Goal: Task Accomplishment & Management: Use online tool/utility

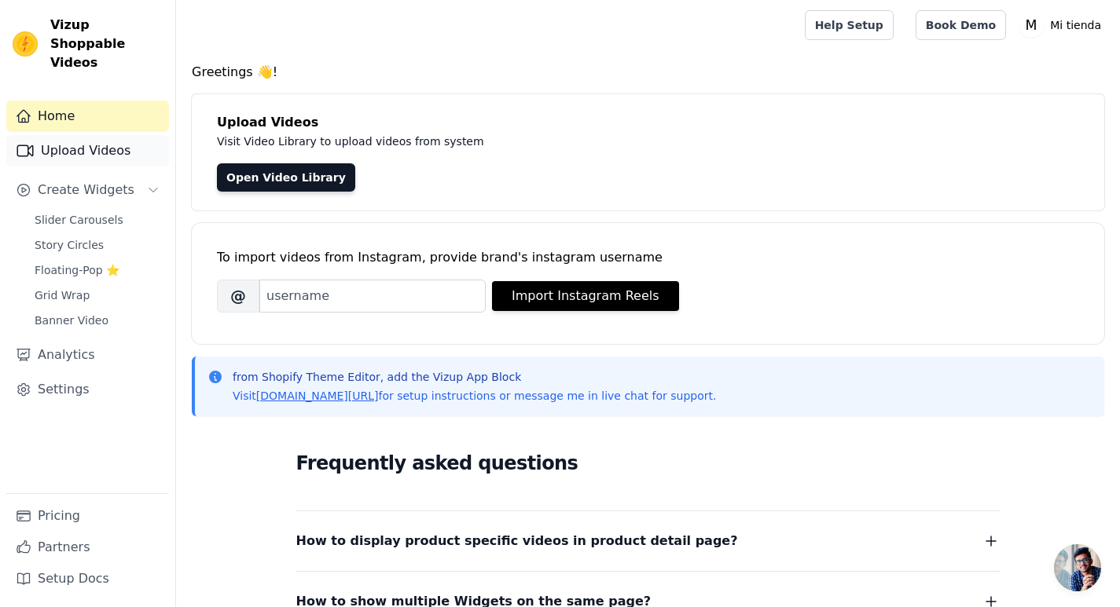
click at [57, 139] on link "Upload Videos" at bounding box center [87, 150] width 163 height 31
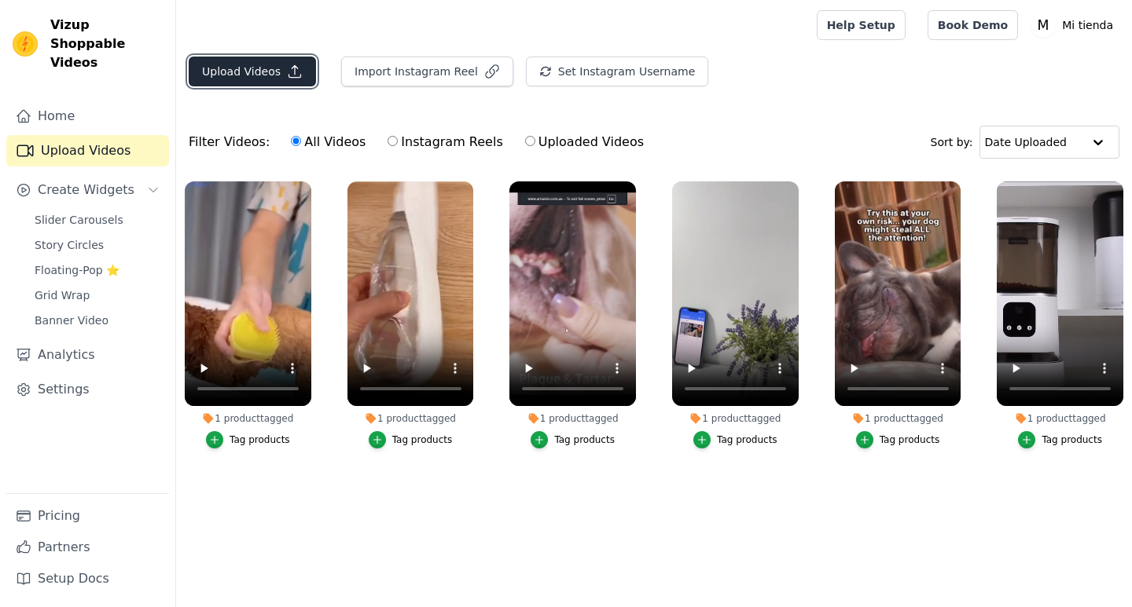
click at [259, 76] on button "Upload Videos" at bounding box center [252, 72] width 127 height 30
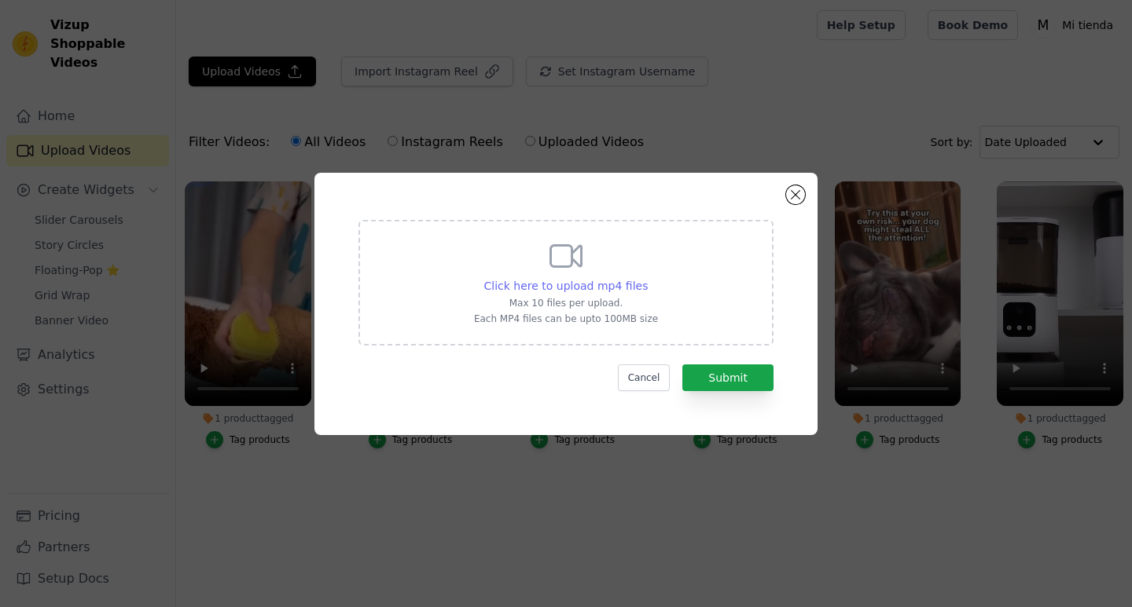
click at [601, 284] on span "Click here to upload mp4 files" at bounding box center [566, 286] width 164 height 13
click at [647, 278] on input "Click here to upload mp4 files Max 10 files per upload. Each MP4 files can be u…" at bounding box center [647, 277] width 1 height 1
type input "C:\fakepath\[DATE] 15-34-23 ([DOMAIN_NAME]).mp4"
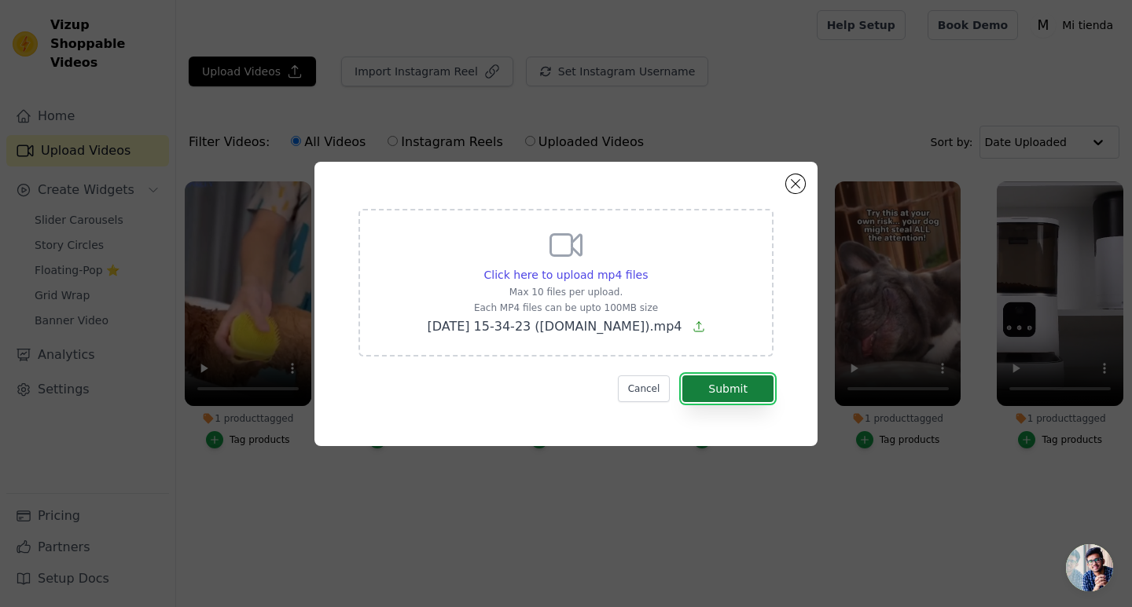
click at [749, 398] on button "Submit" at bounding box center [727, 389] width 91 height 27
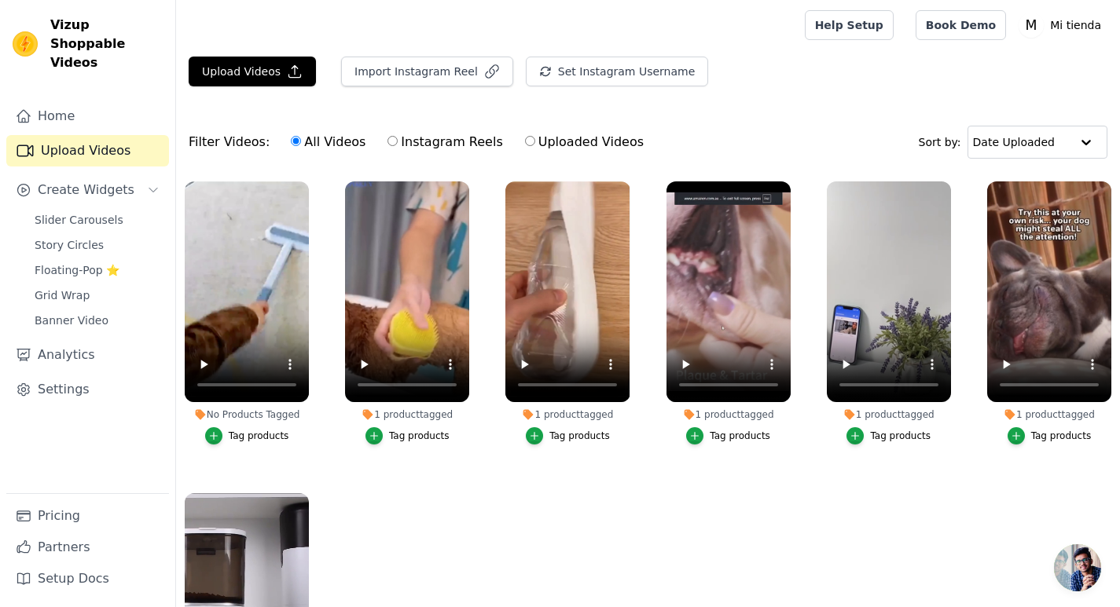
click at [228, 431] on button "Tag products" at bounding box center [247, 436] width 84 height 17
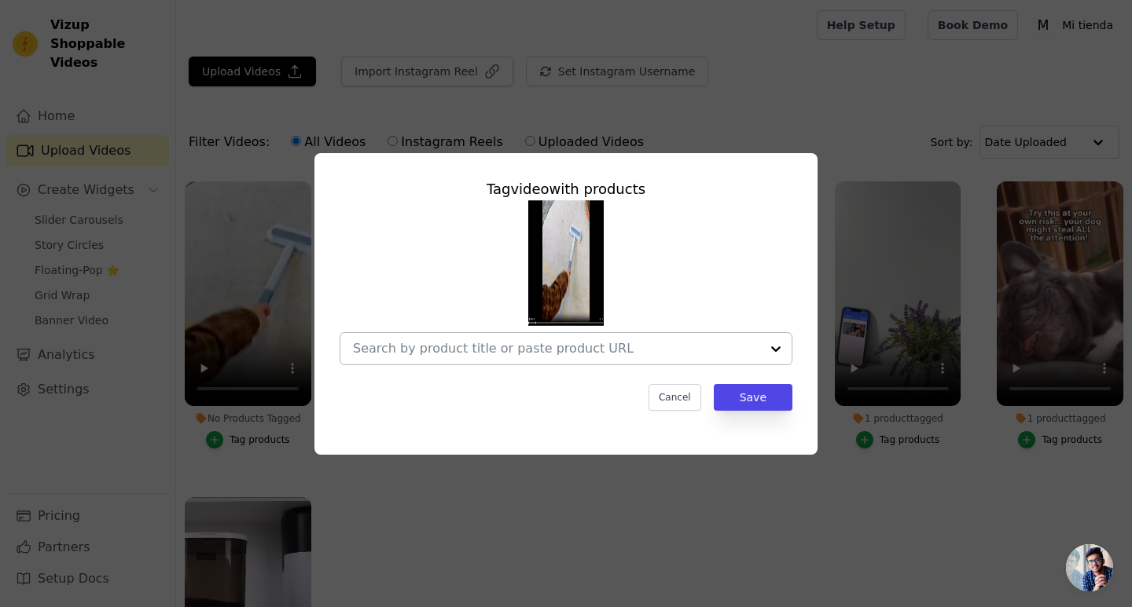
click at [693, 354] on input "No Products Tagged Tag video with products Cancel Save Tag products" at bounding box center [556, 348] width 407 height 15
click at [754, 347] on input "No Products Tagged Tag video with products Cancel Save Tag products" at bounding box center [556, 348] width 407 height 15
click at [777, 347] on div at bounding box center [775, 348] width 31 height 31
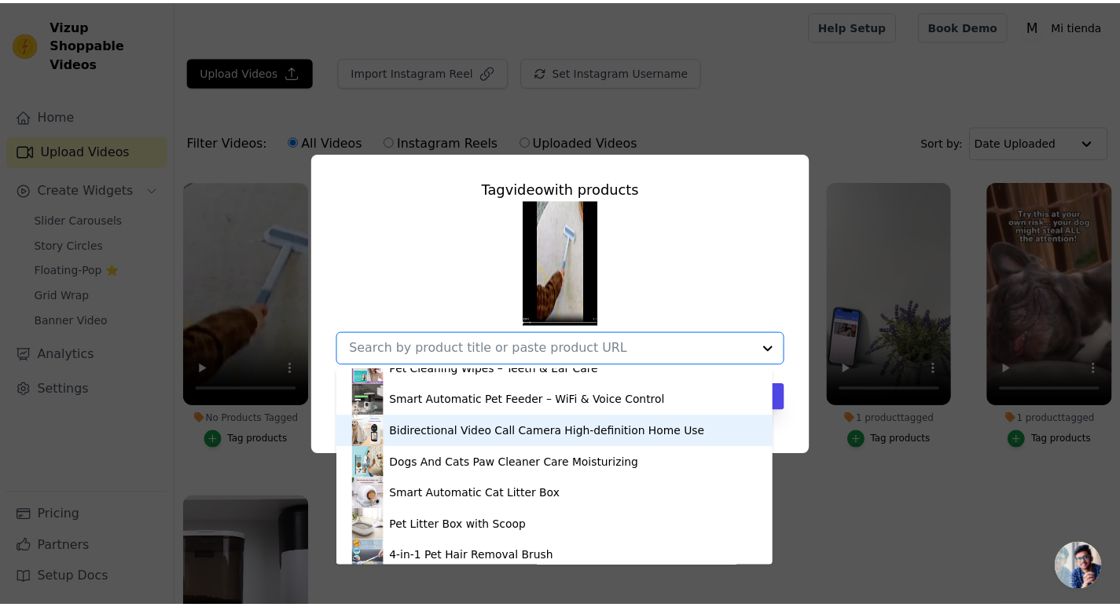
scroll to position [85, 0]
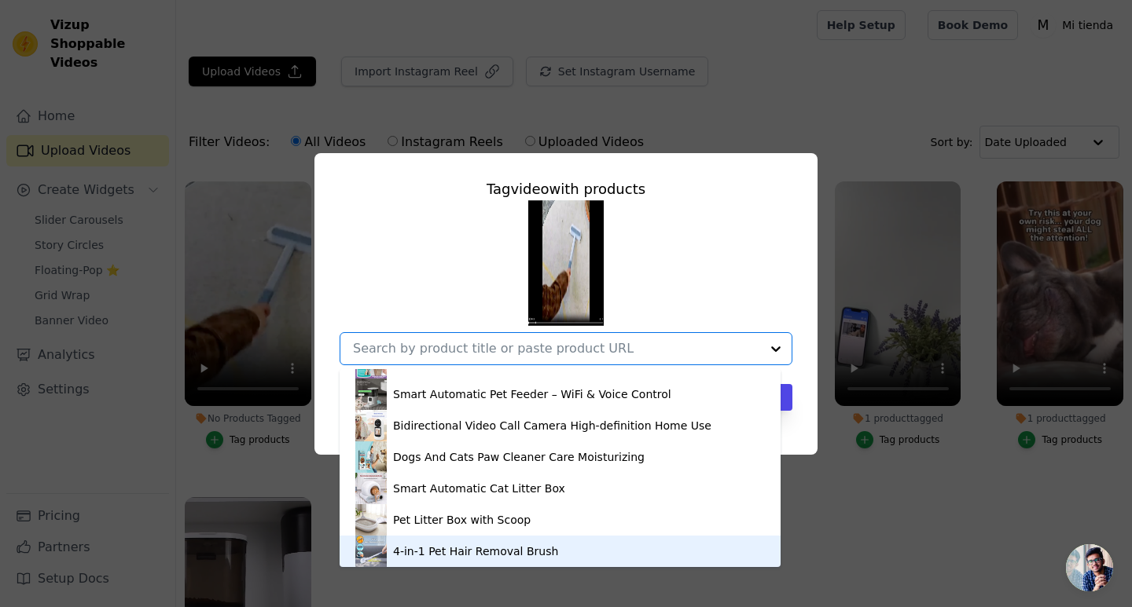
click at [426, 552] on div "4-in-1 Pet Hair Removal Brush" at bounding box center [475, 552] width 165 height 16
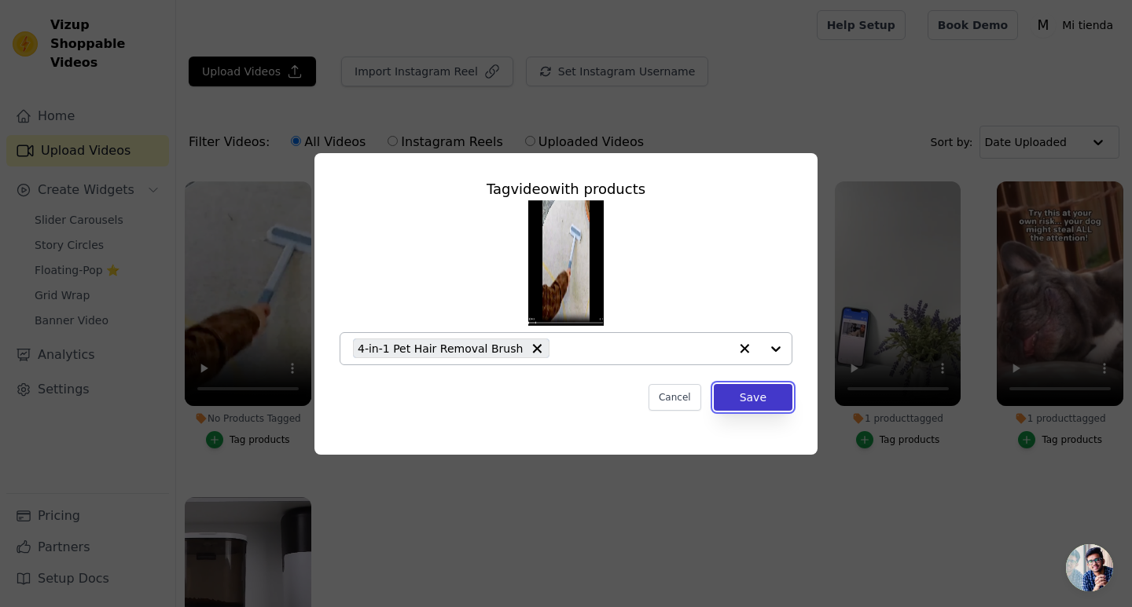
click at [784, 406] on button "Save" at bounding box center [753, 397] width 79 height 27
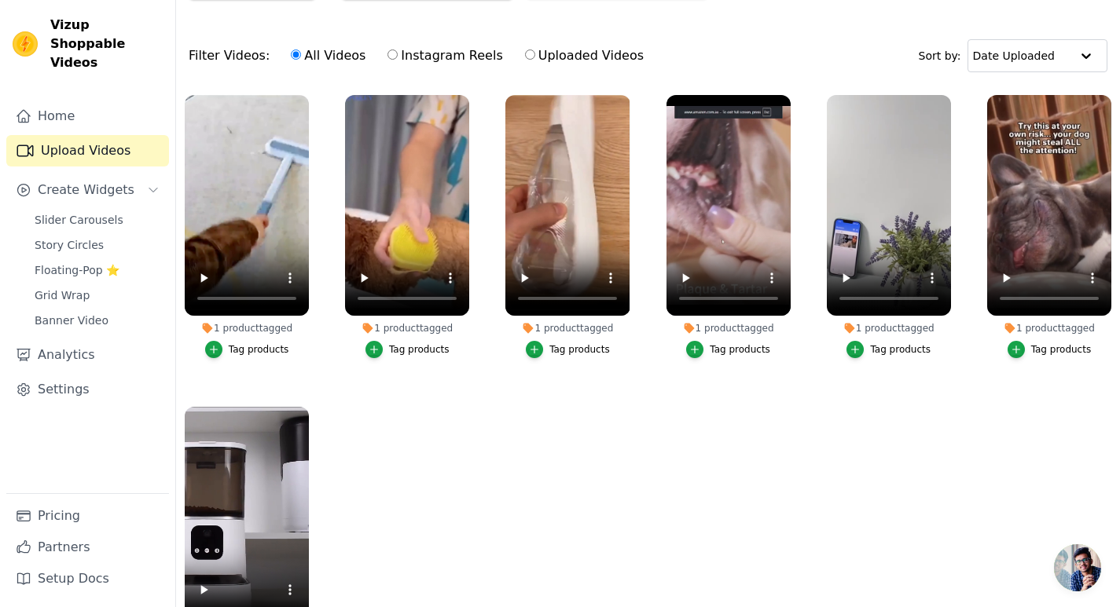
scroll to position [0, 0]
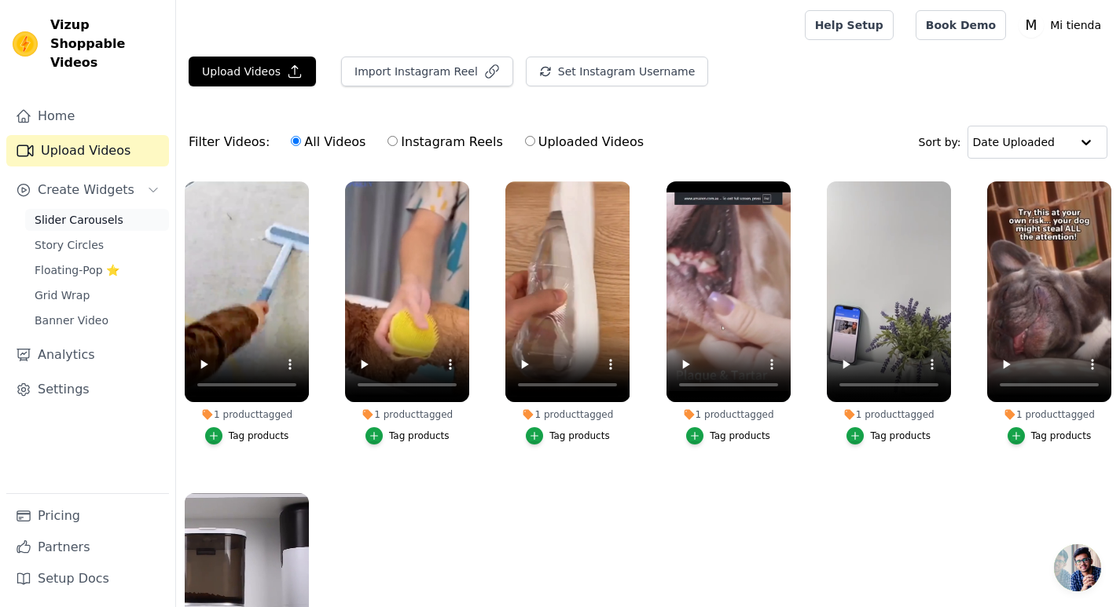
click at [75, 212] on span "Slider Carousels" at bounding box center [79, 220] width 89 height 16
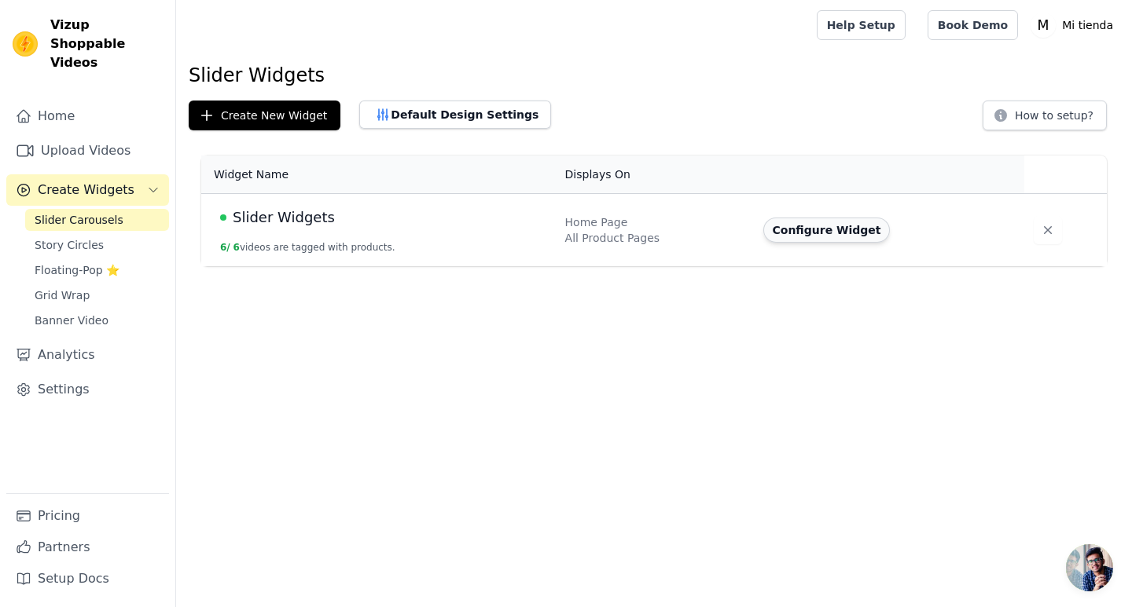
click at [831, 233] on button "Configure Widget" at bounding box center [826, 230] width 127 height 25
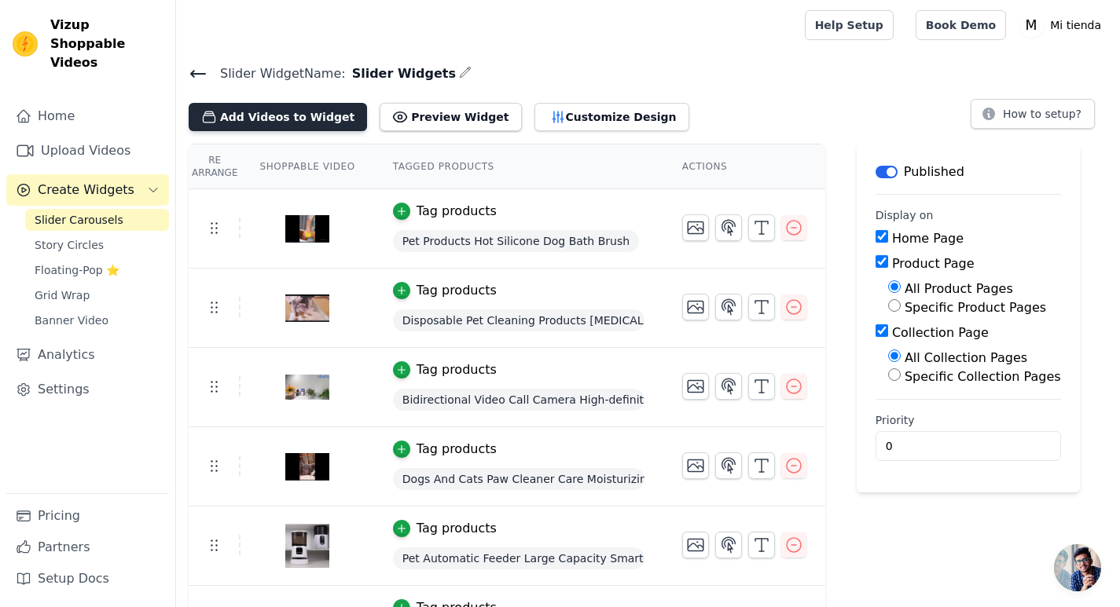
click at [327, 119] on button "Add Videos to Widget" at bounding box center [278, 117] width 178 height 28
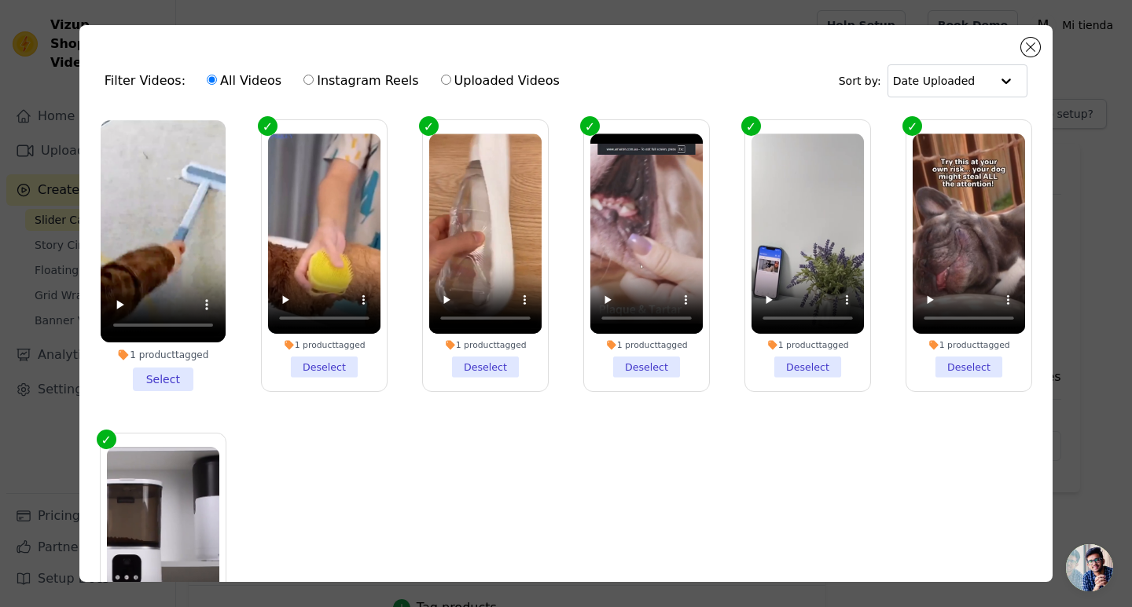
click at [167, 375] on li "1 product tagged Select" at bounding box center [163, 255] width 125 height 271
click at [0, 0] on input "1 product tagged Select" at bounding box center [0, 0] width 0 height 0
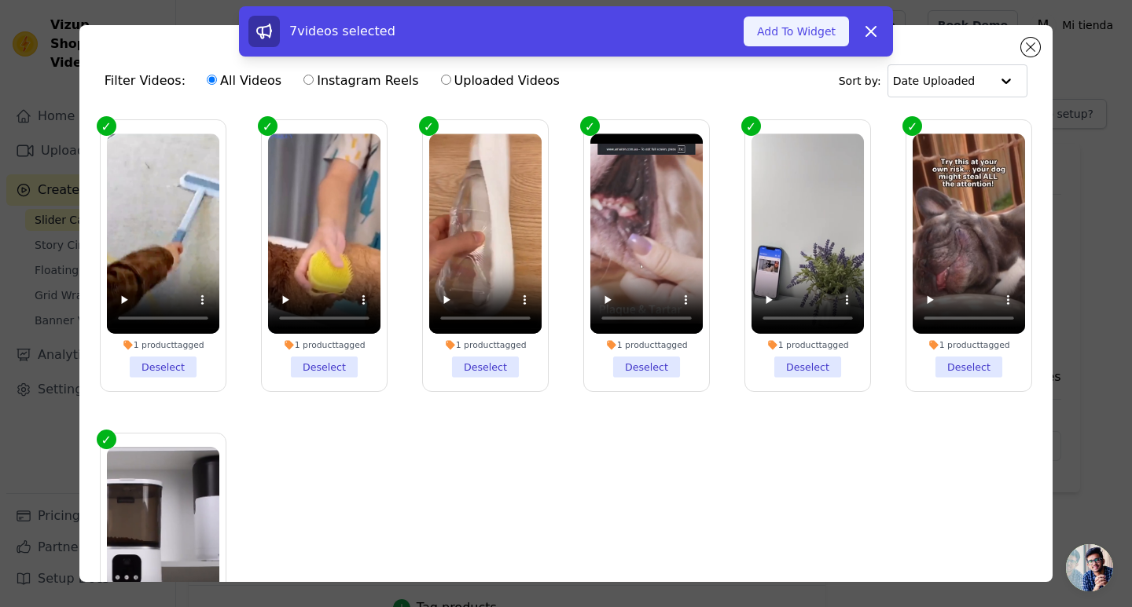
click at [814, 39] on button "Add To Widget" at bounding box center [795, 32] width 105 height 30
